Goal: Find specific page/section: Find specific page/section

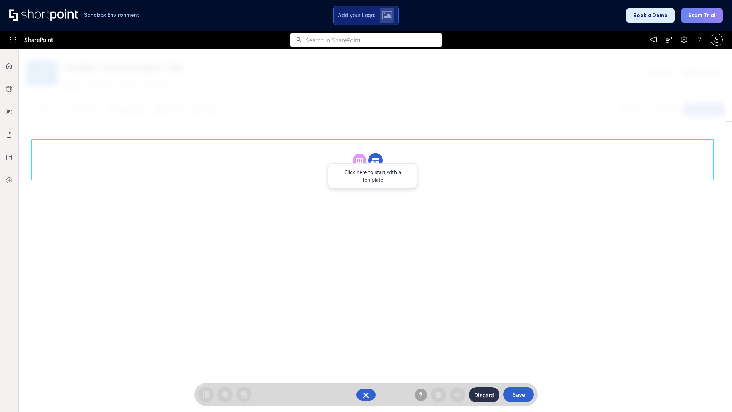
click at [375, 160] on circle at bounding box center [375, 160] width 14 height 14
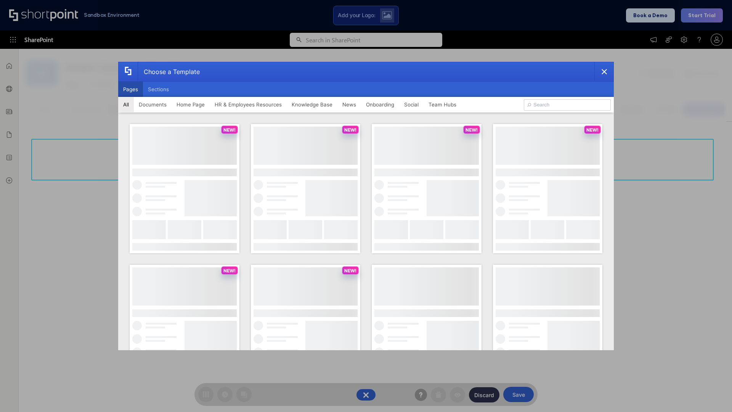
click at [130, 89] on button "Pages" at bounding box center [130, 89] width 25 height 15
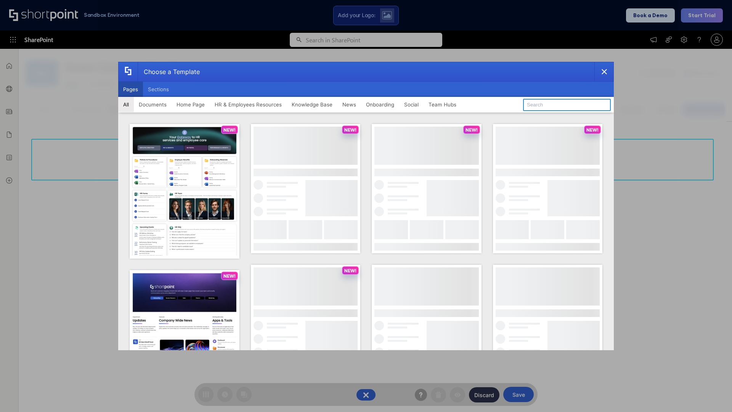
type input "HR 3"
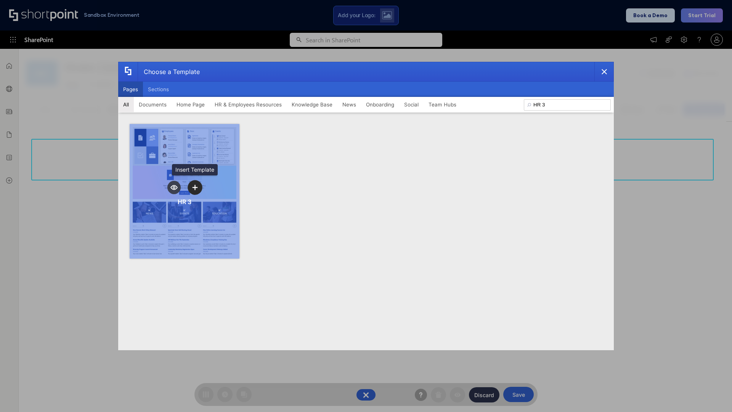
click at [195, 187] on icon "template selector" at bounding box center [194, 186] width 5 height 5
